Goal: Navigation & Orientation: Find specific page/section

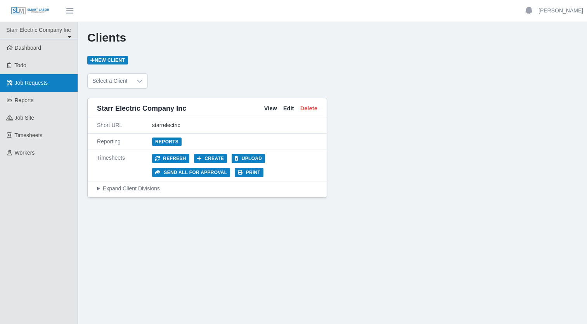
drag, startPoint x: 22, startPoint y: 86, endPoint x: 28, endPoint y: 89, distance: 7.1
click at [22, 86] on span "Job Requests" at bounding box center [31, 83] width 33 height 6
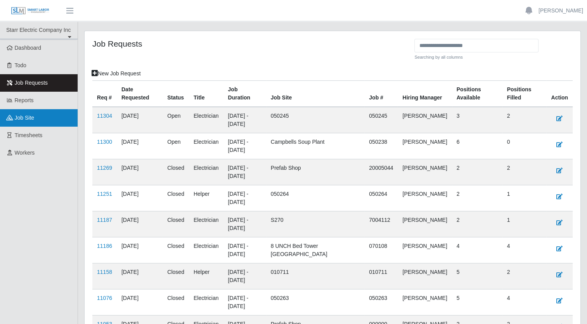
click at [28, 117] on span "job site" at bounding box center [25, 117] width 20 height 6
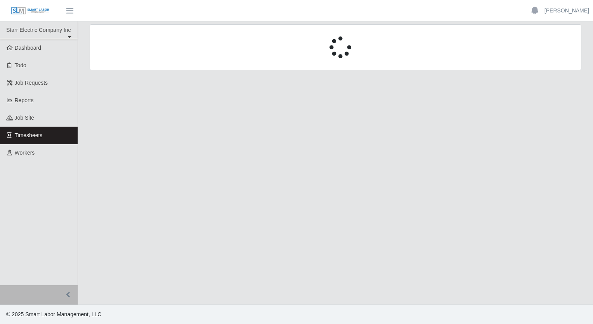
click at [25, 154] on span "Workers" at bounding box center [25, 152] width 20 height 6
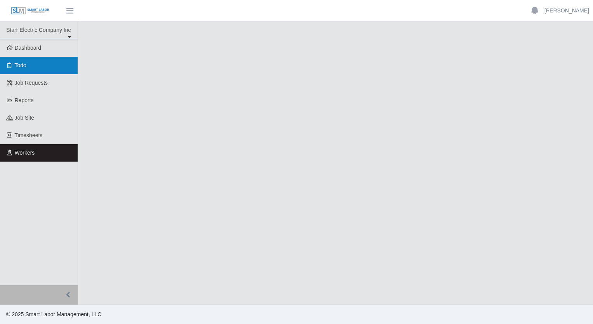
click at [30, 66] on link "Todo" at bounding box center [39, 65] width 78 height 17
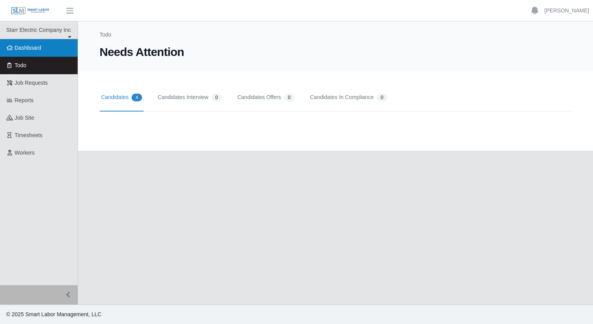
click at [36, 49] on span "Dashboard" at bounding box center [28, 48] width 27 height 6
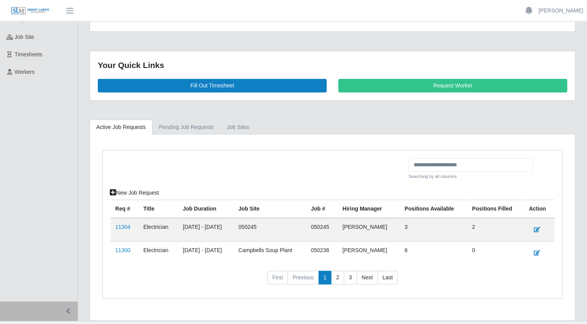
scroll to position [95, 0]
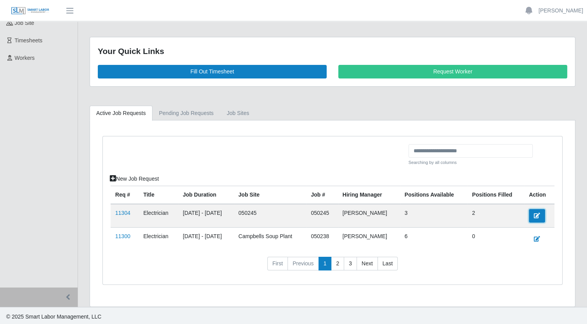
click at [537, 215] on icon at bounding box center [537, 215] width 6 height 5
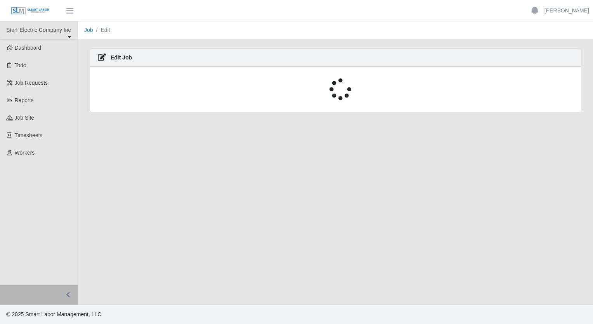
select select "****"
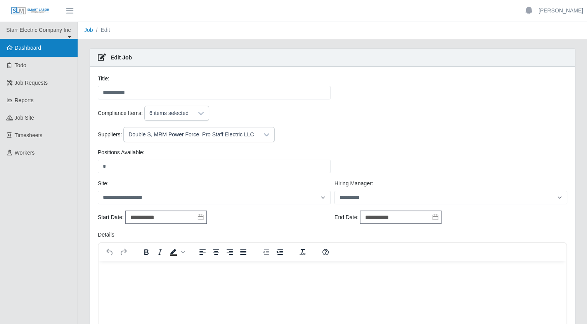
click at [29, 49] on span "Dashboard" at bounding box center [28, 48] width 27 height 6
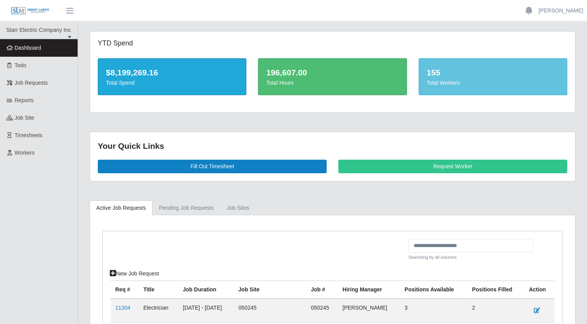
scroll to position [95, 0]
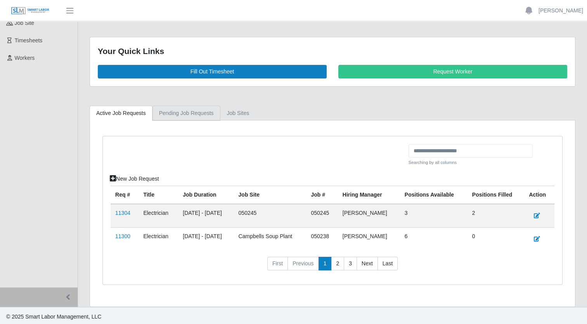
click at [168, 112] on link "Pending Job Requests" at bounding box center [186, 113] width 68 height 15
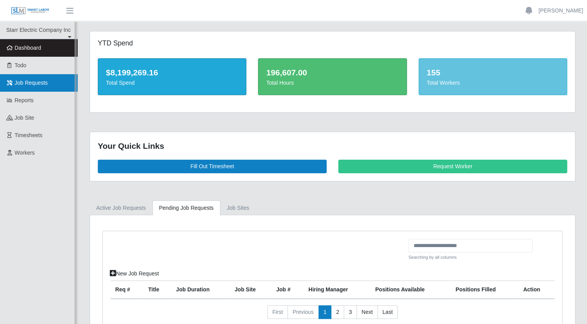
click at [22, 81] on span "Job Requests" at bounding box center [31, 83] width 33 height 6
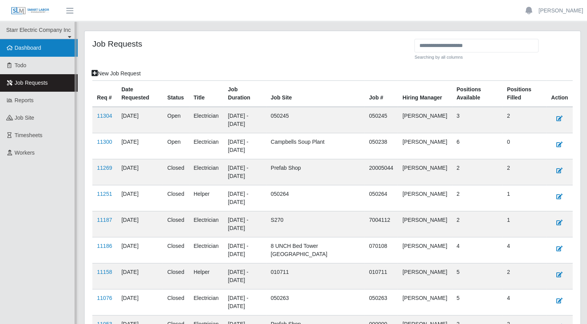
click at [30, 48] on span "Dashboard" at bounding box center [28, 48] width 27 height 6
